Goal: Transaction & Acquisition: Purchase product/service

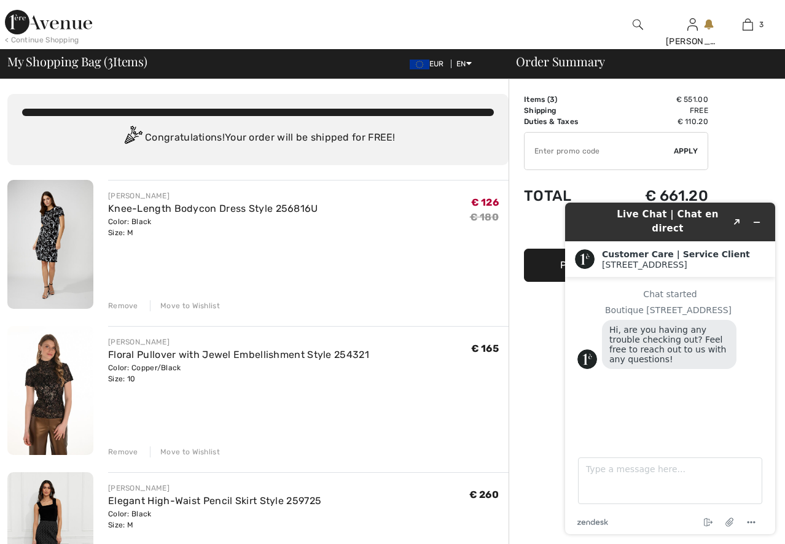
click at [544, 154] on input "TEXT" at bounding box center [599, 151] width 149 height 37
type input "SALEAVENUE"
click at [680, 150] on span "Apply" at bounding box center [686, 151] width 25 height 11
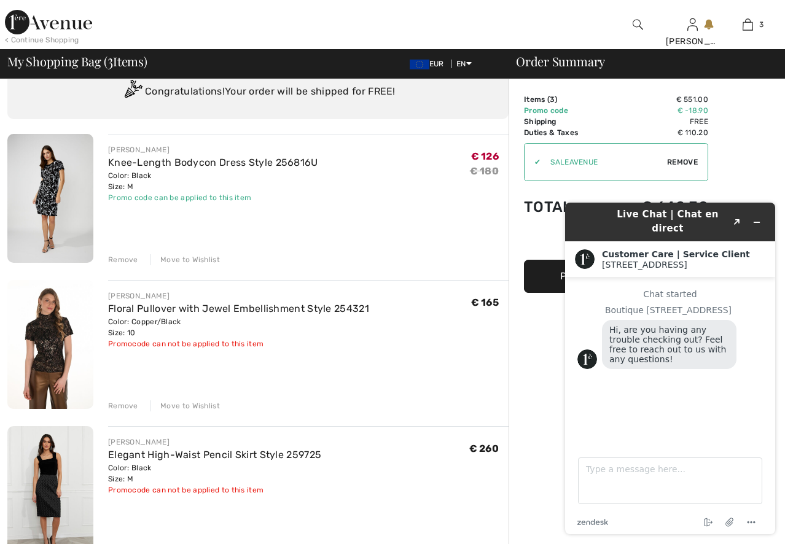
scroll to position [123, 0]
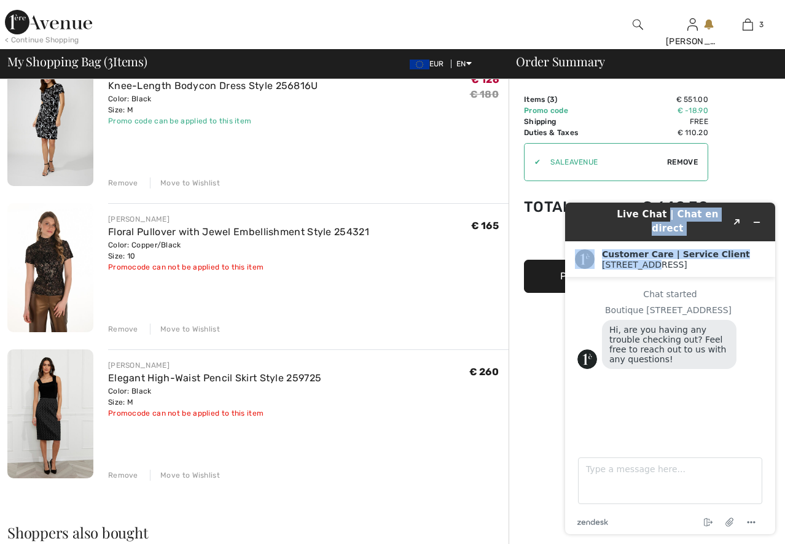
drag, startPoint x: 656, startPoint y: 222, endPoint x: 646, endPoint y: 257, distance: 36.2
click at [646, 257] on div "Live Chat | Chat en direct Created with Sketch. Customer Care | Service Client …" at bounding box center [670, 369] width 210 height 332
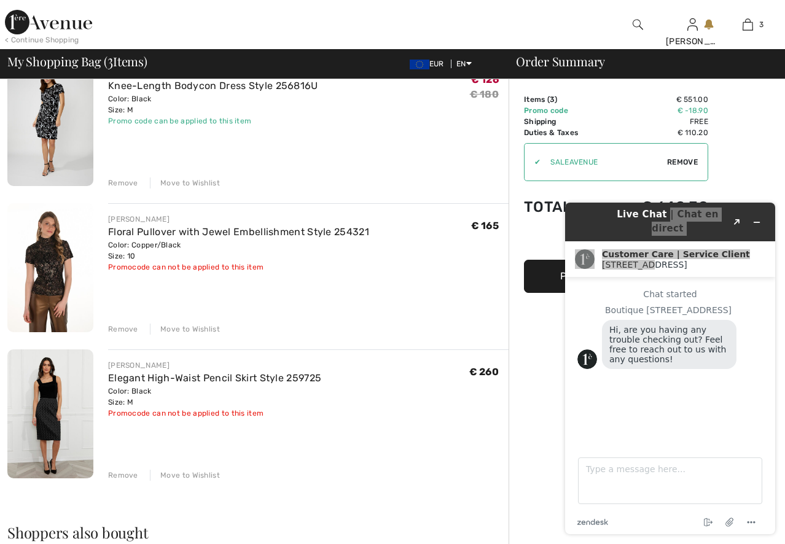
click at [538, 425] on div "Order Summary Details Items ( 3 ) € 551.00 Promo code € -18.90 Shipping Free Ta…" at bounding box center [647, 468] width 277 height 1025
click at [127, 476] on div "Remove" at bounding box center [123, 475] width 30 height 11
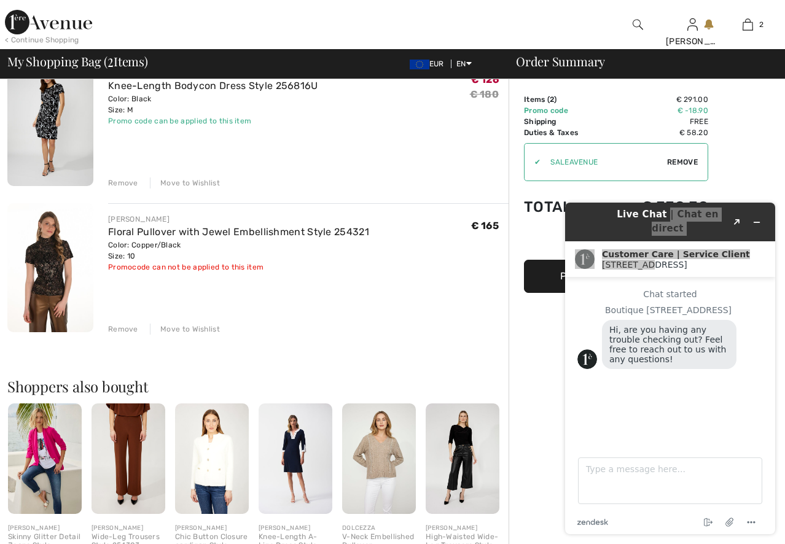
click at [130, 327] on div "Remove" at bounding box center [123, 329] width 30 height 11
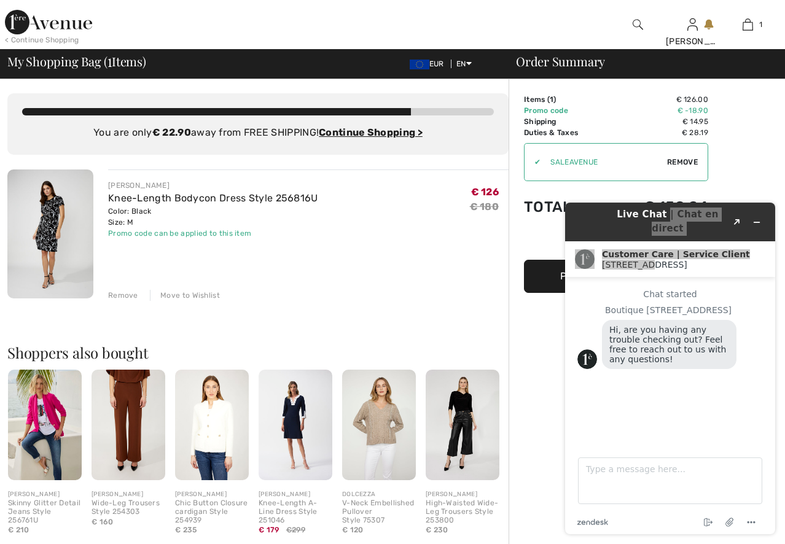
scroll to position [0, 0]
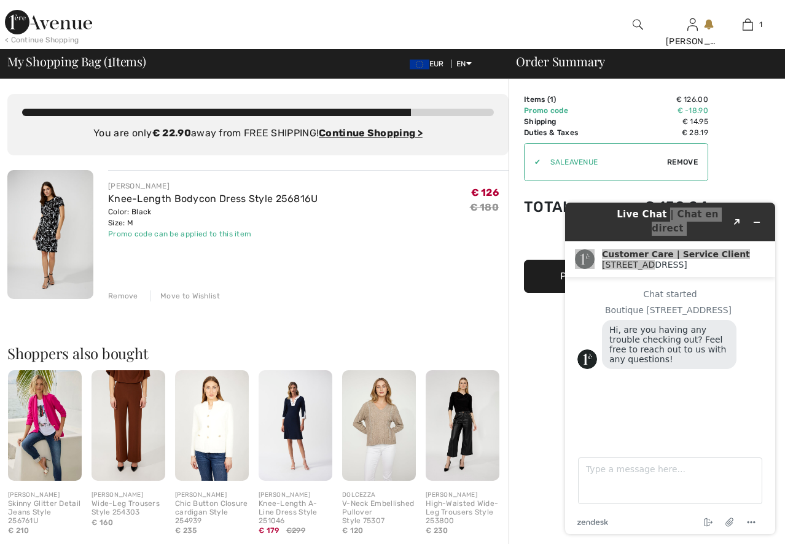
click at [541, 274] on button "Proceed to Payment" at bounding box center [616, 276] width 184 height 33
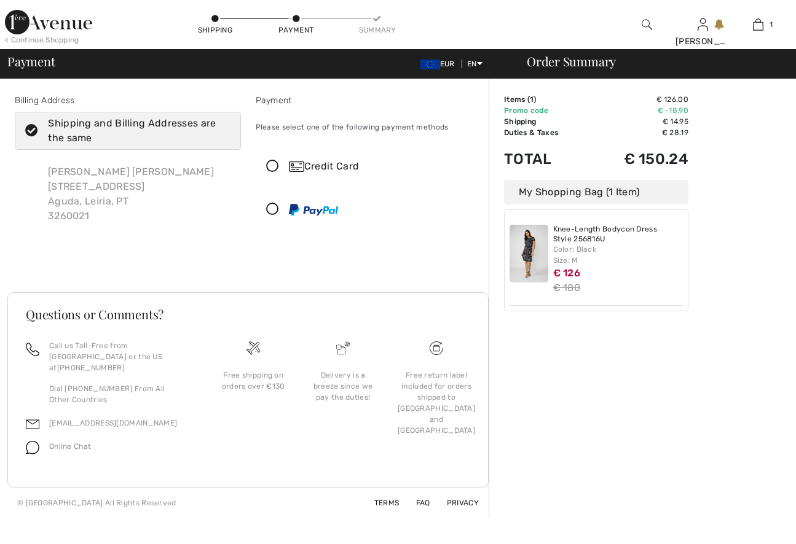
checkbox input "true"
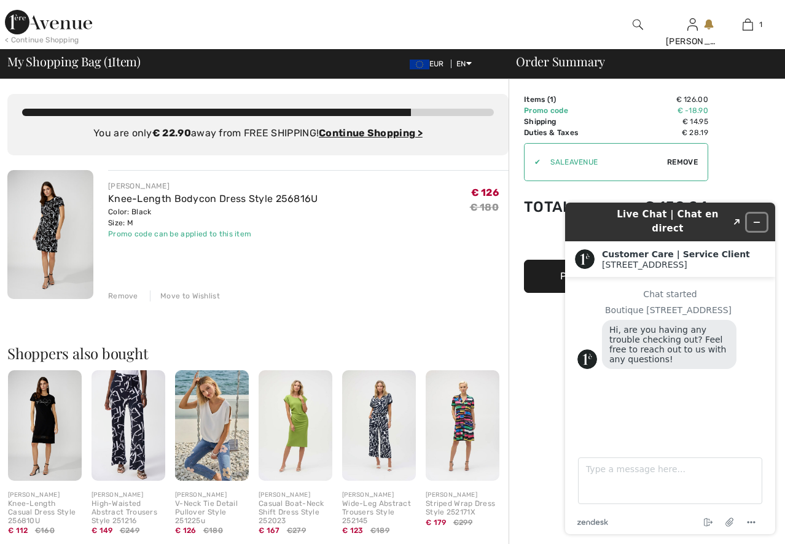
click at [758, 218] on icon "Minimize widget" at bounding box center [757, 222] width 9 height 9
